Goal: Find specific page/section: Find specific page/section

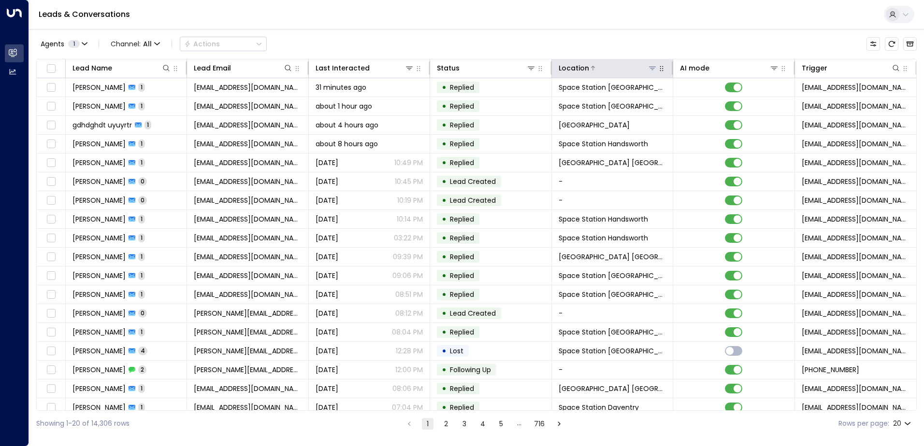
click at [653, 68] on icon at bounding box center [652, 68] width 8 height 8
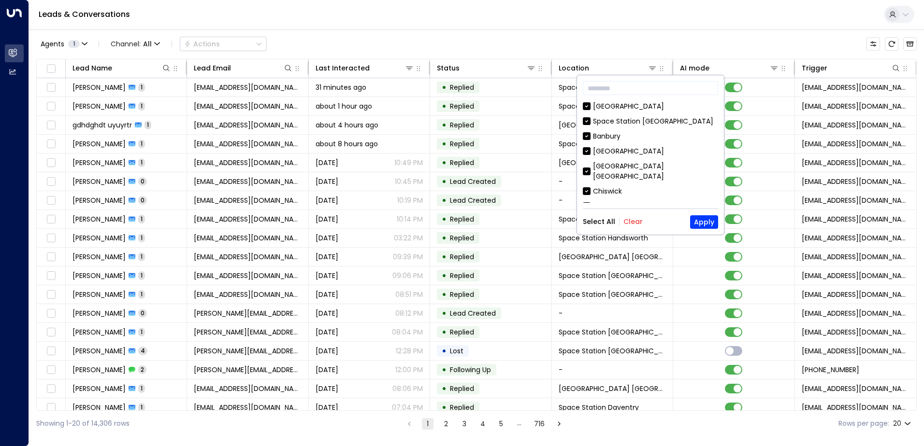
click at [633, 223] on button "Clear" at bounding box center [632, 222] width 19 height 8
click at [648, 127] on div "[GEOGRAPHIC_DATA] [GEOGRAPHIC_DATA] [GEOGRAPHIC_DATA] [GEOGRAPHIC_DATA] [GEOGRA…" at bounding box center [650, 151] width 135 height 101
click at [647, 124] on div "Space Station [GEOGRAPHIC_DATA]" at bounding box center [653, 121] width 120 height 10
click at [699, 227] on button "Apply" at bounding box center [704, 223] width 28 height 14
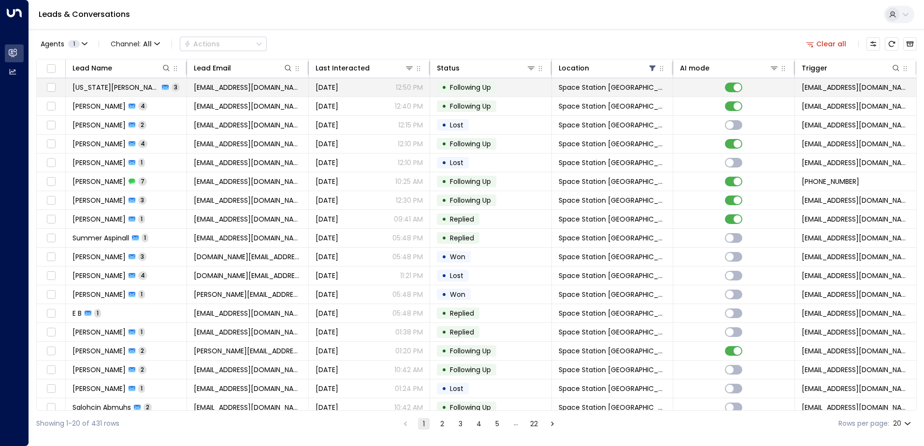
click at [108, 88] on span "[US_STATE][PERSON_NAME]" at bounding box center [115, 88] width 86 height 10
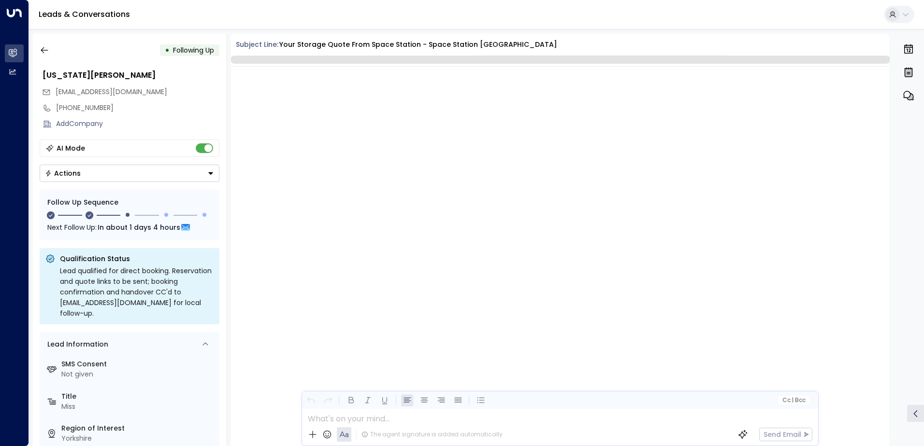
scroll to position [1044, 0]
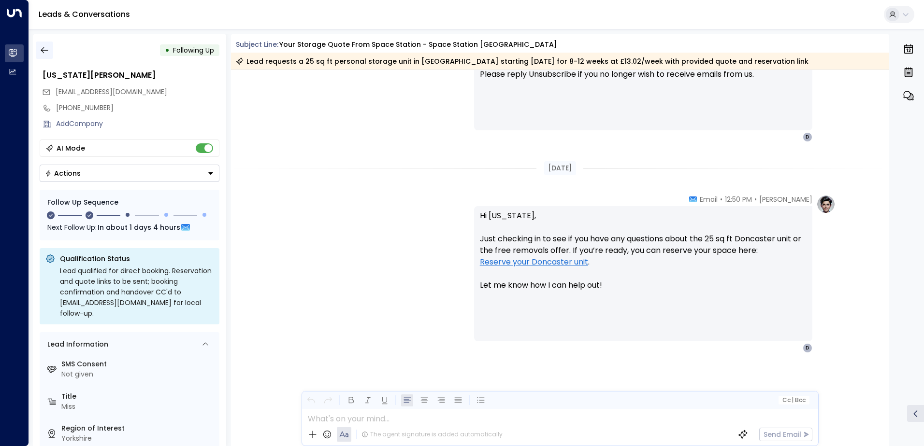
click at [48, 44] on button "button" at bounding box center [44, 50] width 17 height 17
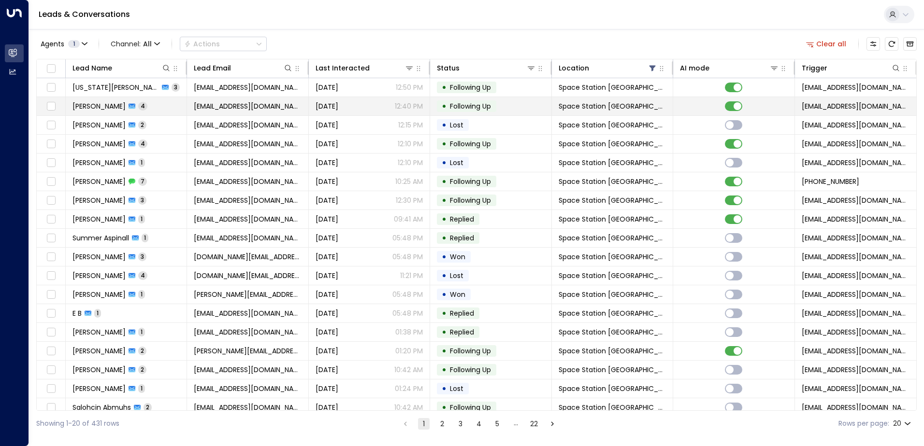
click at [109, 107] on span "[PERSON_NAME]" at bounding box center [98, 106] width 53 height 10
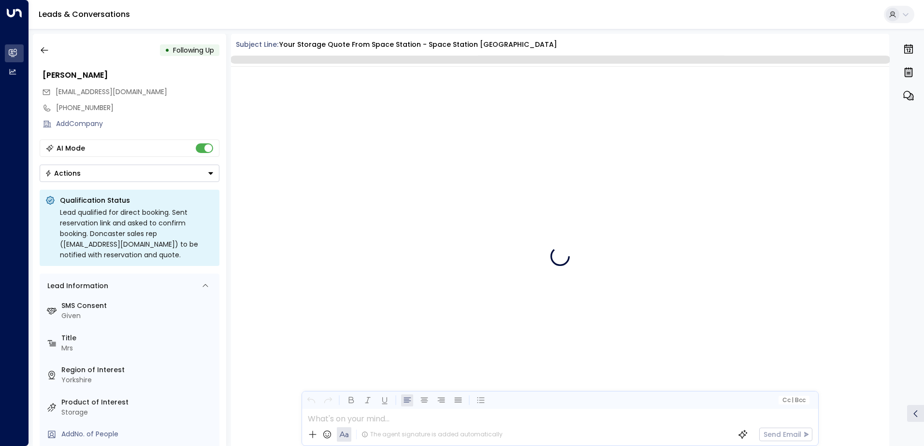
scroll to position [1434, 0]
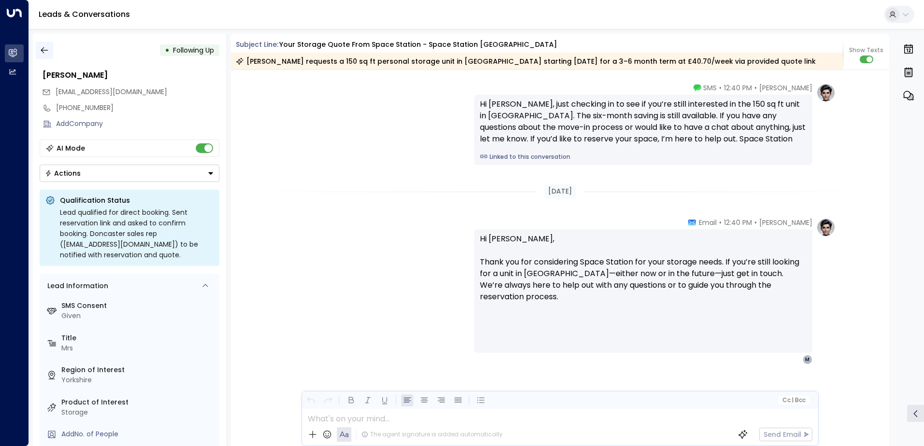
click at [47, 46] on icon "button" at bounding box center [45, 50] width 10 height 10
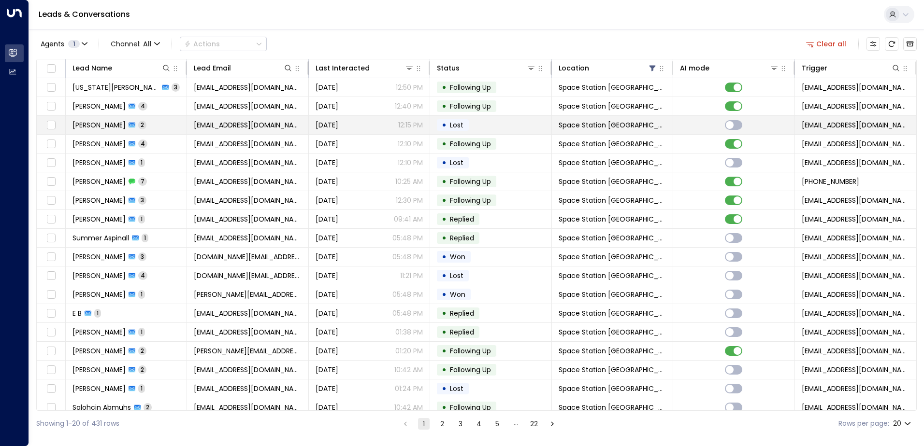
click at [91, 129] on span "[PERSON_NAME]" at bounding box center [98, 125] width 53 height 10
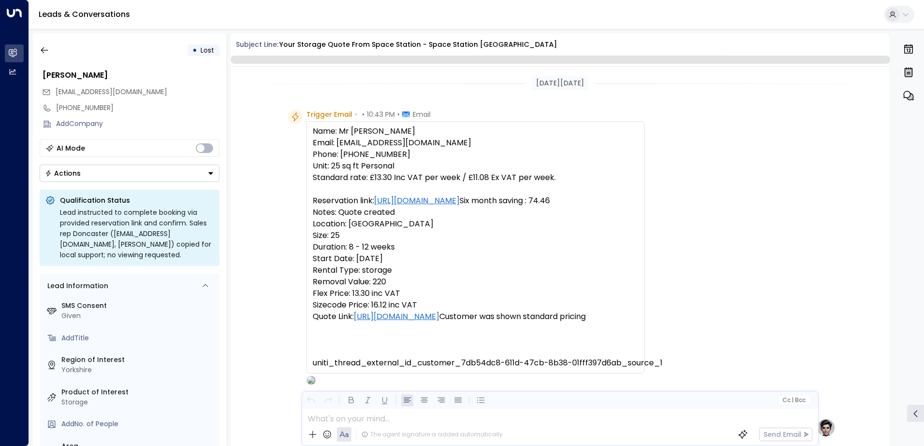
scroll to position [775, 0]
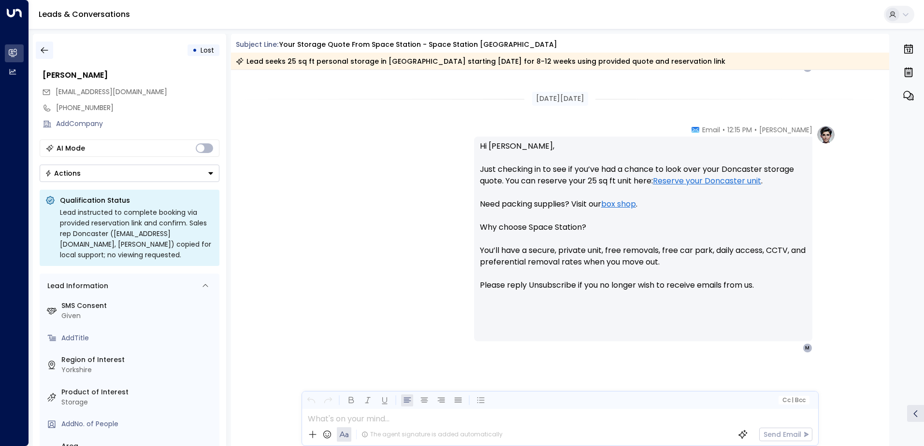
click at [46, 51] on icon "button" at bounding box center [45, 50] width 10 height 10
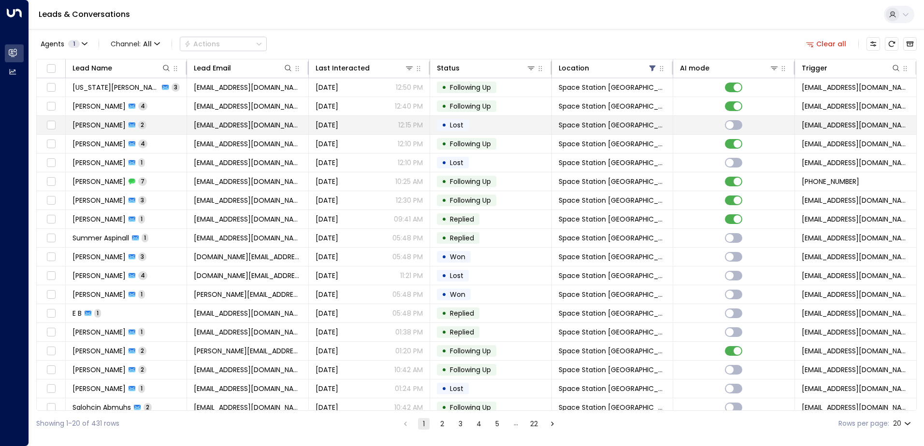
click at [112, 126] on span "[PERSON_NAME]" at bounding box center [98, 125] width 53 height 10
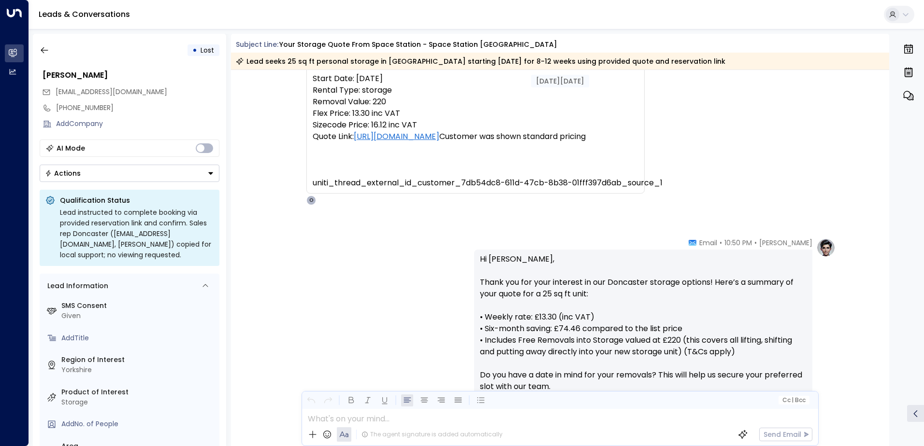
scroll to position [67, 0]
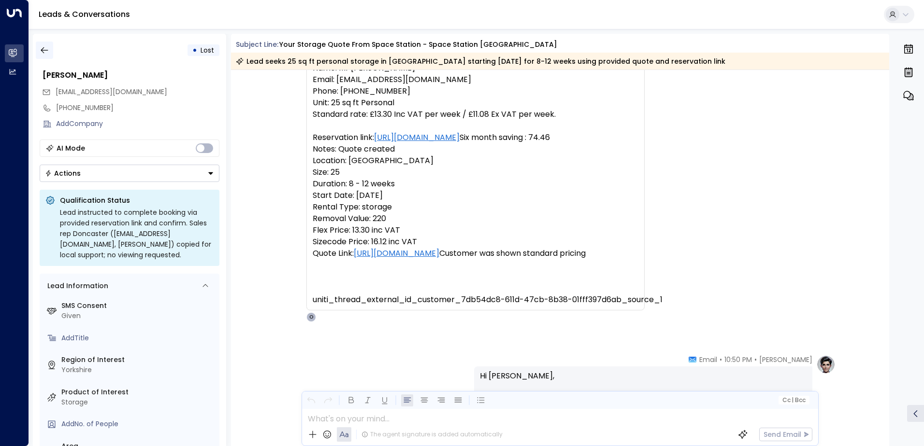
click at [51, 54] on button "button" at bounding box center [44, 50] width 17 height 17
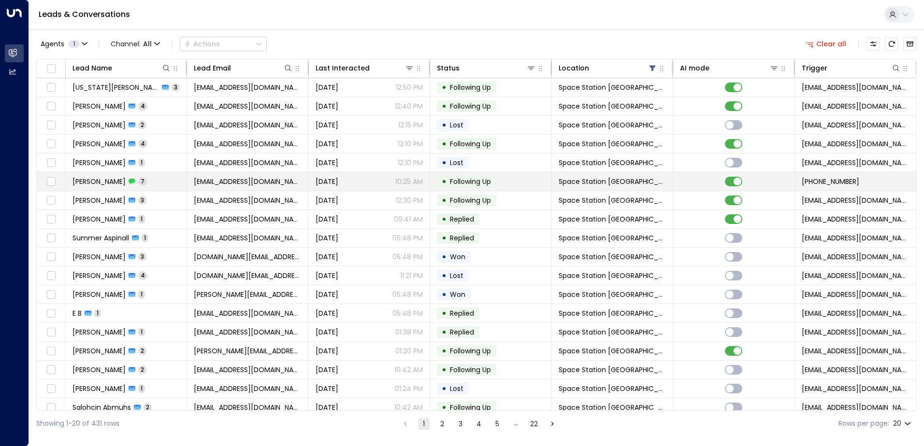
click at [114, 181] on span "[PERSON_NAME]" at bounding box center [98, 182] width 53 height 10
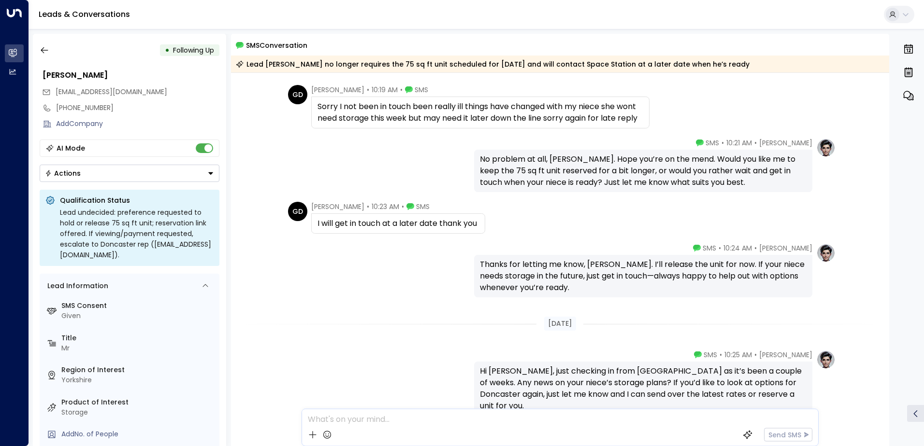
scroll to position [402, 0]
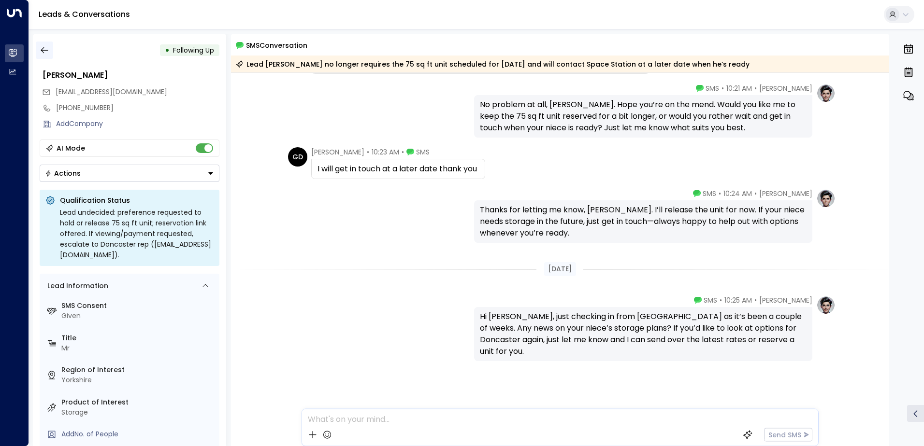
click at [44, 53] on icon "button" at bounding box center [45, 50] width 10 height 10
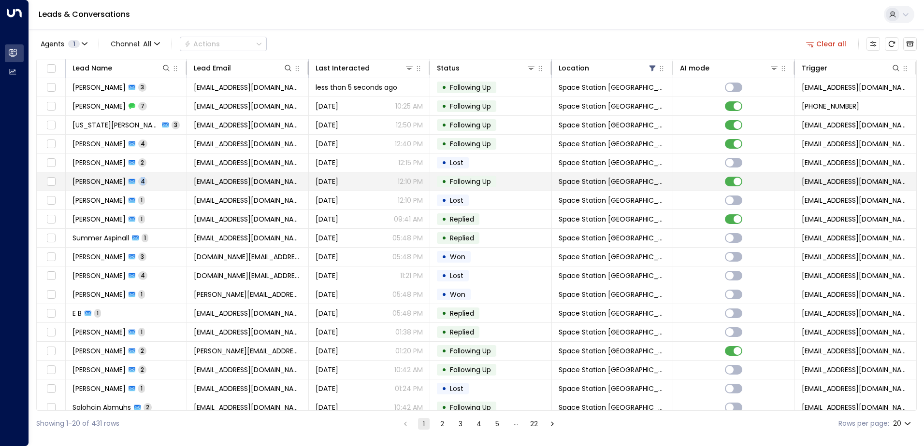
click at [134, 188] on td "[PERSON_NAME] 4" at bounding box center [126, 182] width 121 height 18
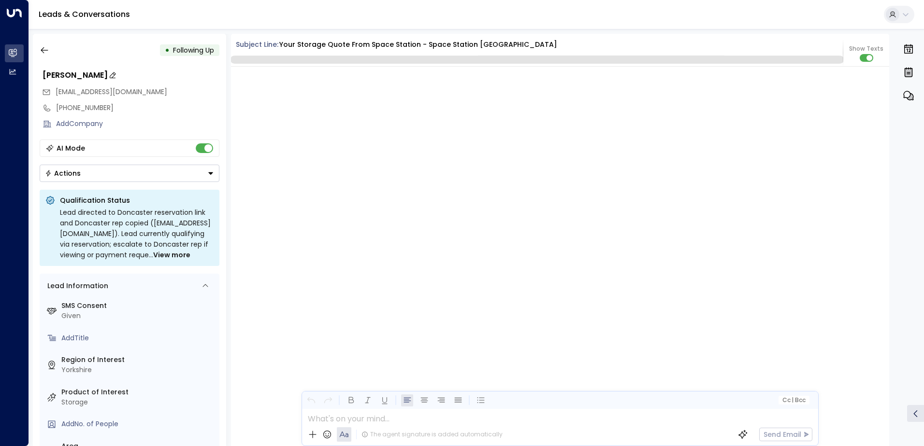
scroll to position [2021, 0]
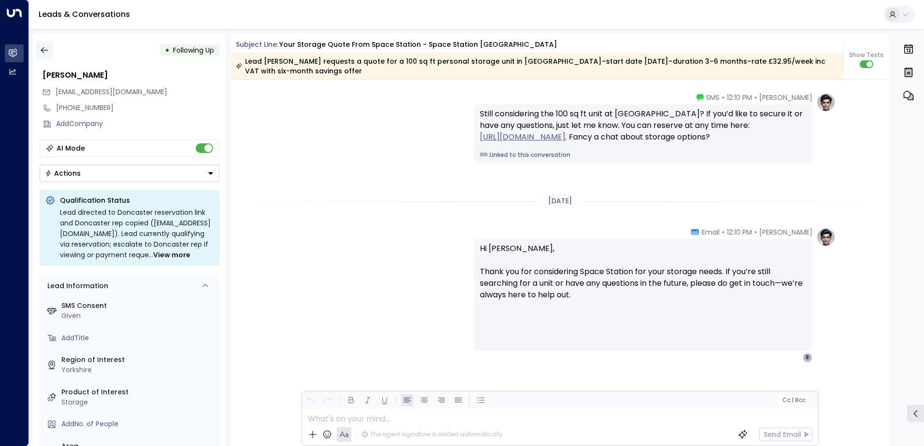
click at [51, 55] on button "button" at bounding box center [44, 50] width 17 height 17
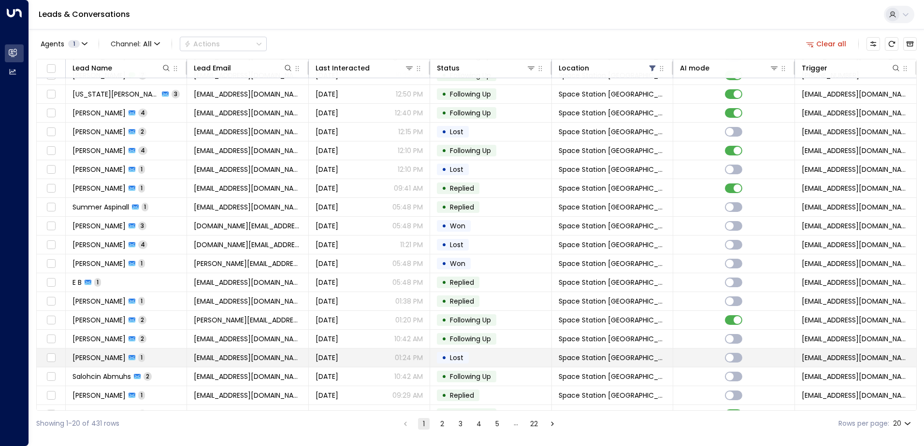
scroll to position [47, 0]
